Goal: Information Seeking & Learning: Check status

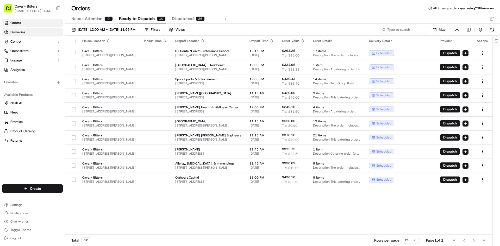
click at [17, 33] on span "Deliveries" at bounding box center [17, 32] width 15 height 5
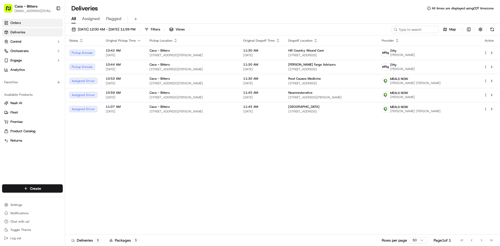
click at [18, 25] on link "Orders" at bounding box center [32, 23] width 61 height 8
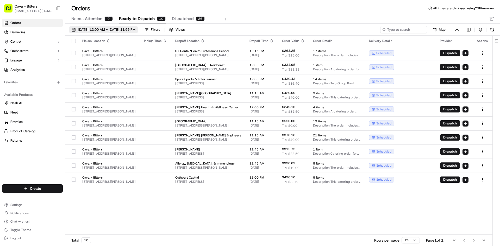
click at [110, 29] on span "[DATE] 12:00 AM - [DATE] 11:59 PM" at bounding box center [107, 29] width 58 height 5
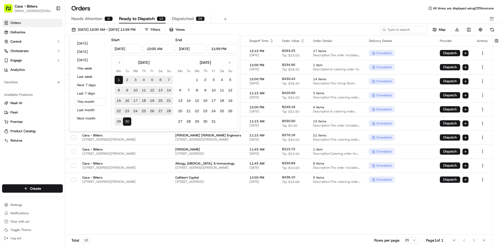
click at [137, 99] on button "17" at bounding box center [135, 101] width 8 height 8
type input "[DATE]"
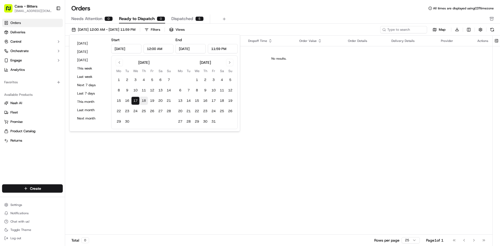
click at [143, 102] on button "18" at bounding box center [143, 101] width 8 height 8
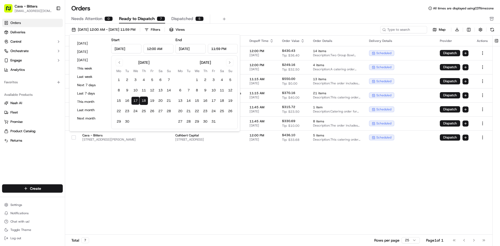
click at [133, 101] on button "17" at bounding box center [135, 101] width 8 height 8
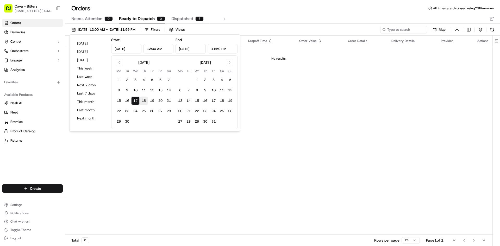
click at [145, 101] on button "18" at bounding box center [143, 101] width 8 height 8
type input "[DATE]"
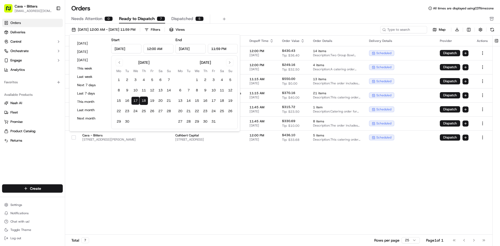
click at [294, 162] on div "Pickup Location Pickup Time Dropoff Location Dropoff Time Order Value Order Det…" at bounding box center [278, 135] width 427 height 199
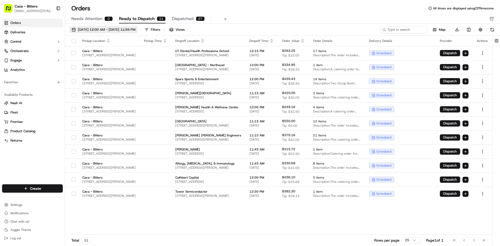
click at [123, 30] on span "[DATE] 12:00 AM - [DATE] 11:59 PM" at bounding box center [107, 29] width 58 height 5
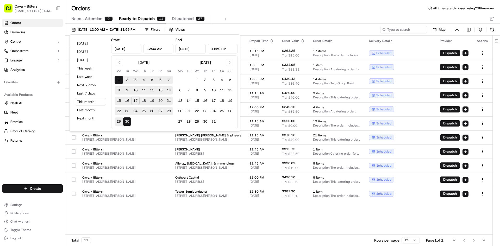
click at [144, 103] on button "18" at bounding box center [143, 101] width 8 height 8
type input "[DATE]"
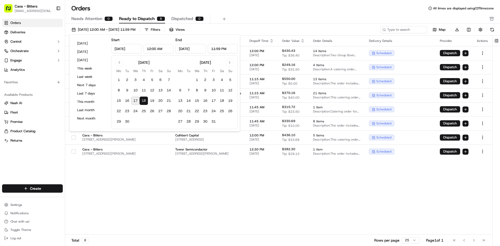
click at [137, 100] on button "17" at bounding box center [135, 101] width 8 height 8
type input "[DATE]"
click at [137, 100] on button "17" at bounding box center [135, 101] width 8 height 8
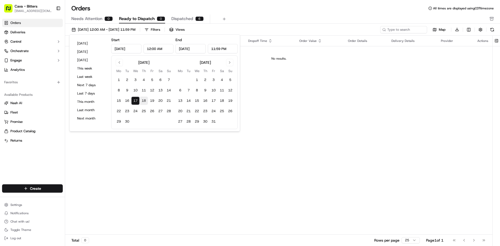
click at [144, 100] on button "18" at bounding box center [143, 101] width 8 height 8
type input "[DATE]"
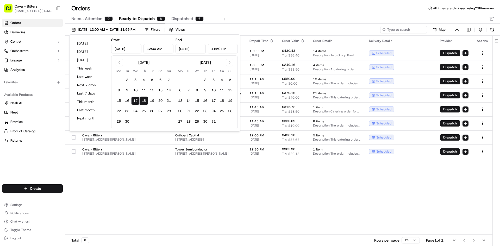
click at [144, 100] on button "18" at bounding box center [143, 101] width 8 height 8
type input "[DATE]"
click at [276, 184] on div "Pickup Location Pickup Time Dropoff Location Dropoff Time Order Value Order Det…" at bounding box center [278, 135] width 427 height 199
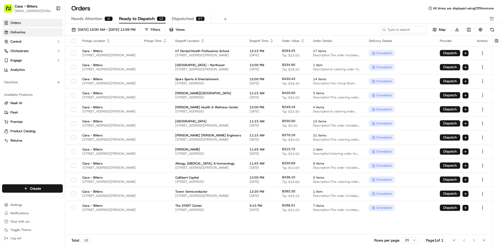
click at [27, 31] on link "Deliveries" at bounding box center [32, 32] width 61 height 8
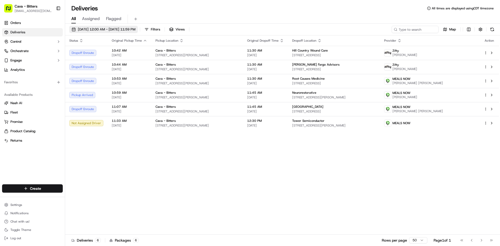
click at [94, 31] on span "[DATE] 12:00 AM - [DATE] 11:59 PM" at bounding box center [107, 29] width 58 height 5
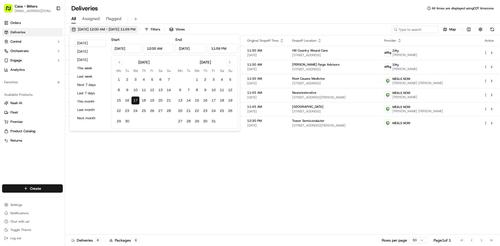
click at [94, 31] on span "[DATE] 12:00 AM - [DATE] 11:59 PM" at bounding box center [107, 29] width 58 height 5
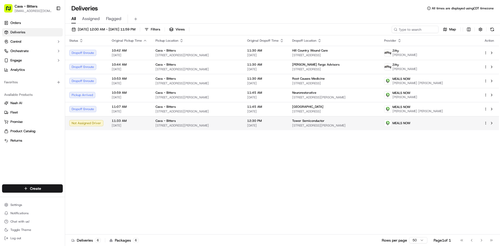
click at [484, 122] on html "Cava - Bitters bitters@cava.com Toggle Sidebar Orders Deliveries Control Orches…" at bounding box center [250, 123] width 500 height 246
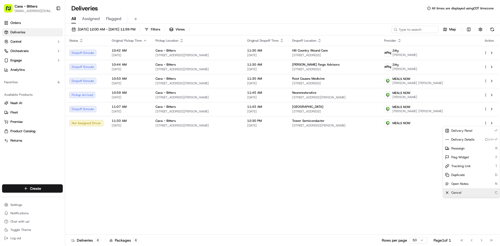
click at [452, 194] on span "Cancel" at bounding box center [456, 192] width 10 height 4
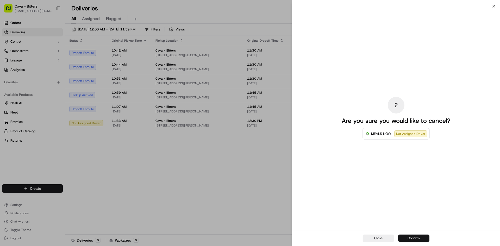
click at [409, 236] on button "Confirm" at bounding box center [413, 237] width 31 height 7
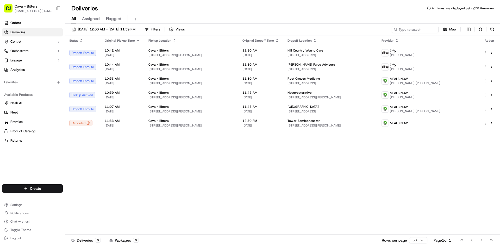
click at [317, 158] on div "Status Original Pickup Time Pickup Location Original Dropoff Time Dropoff Locat…" at bounding box center [281, 134] width 433 height 199
click at [466, 29] on html "Cava - Bitters bitters@cava.com Toggle Sidebar Orders Deliveries Control Orches…" at bounding box center [250, 123] width 500 height 246
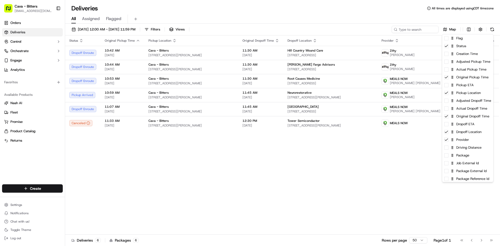
click at [467, 29] on html "Cava - Bitters bitters@cava.com Toggle Sidebar Orders Deliveries Control Orches…" at bounding box center [250, 123] width 500 height 246
